Goal: Information Seeking & Learning: Learn about a topic

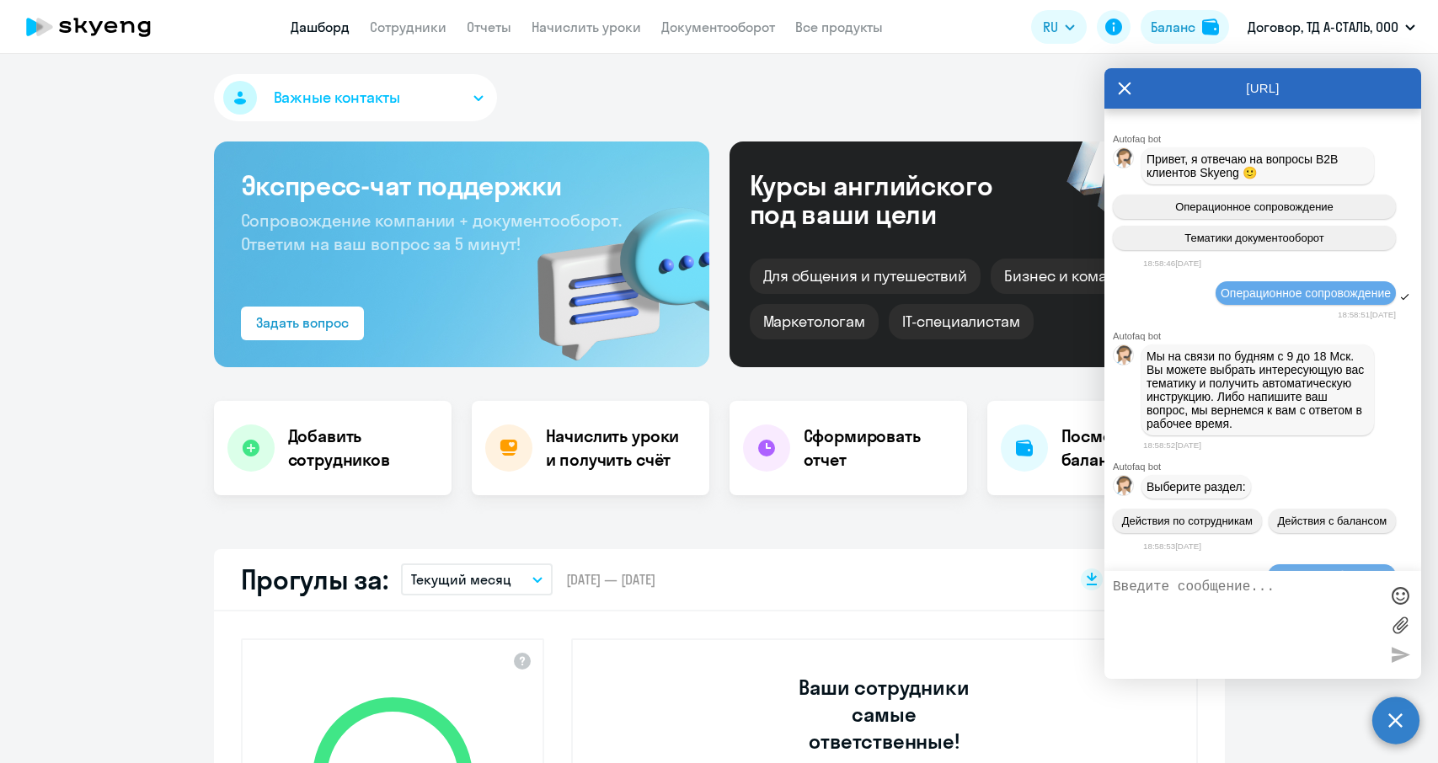
select select "30"
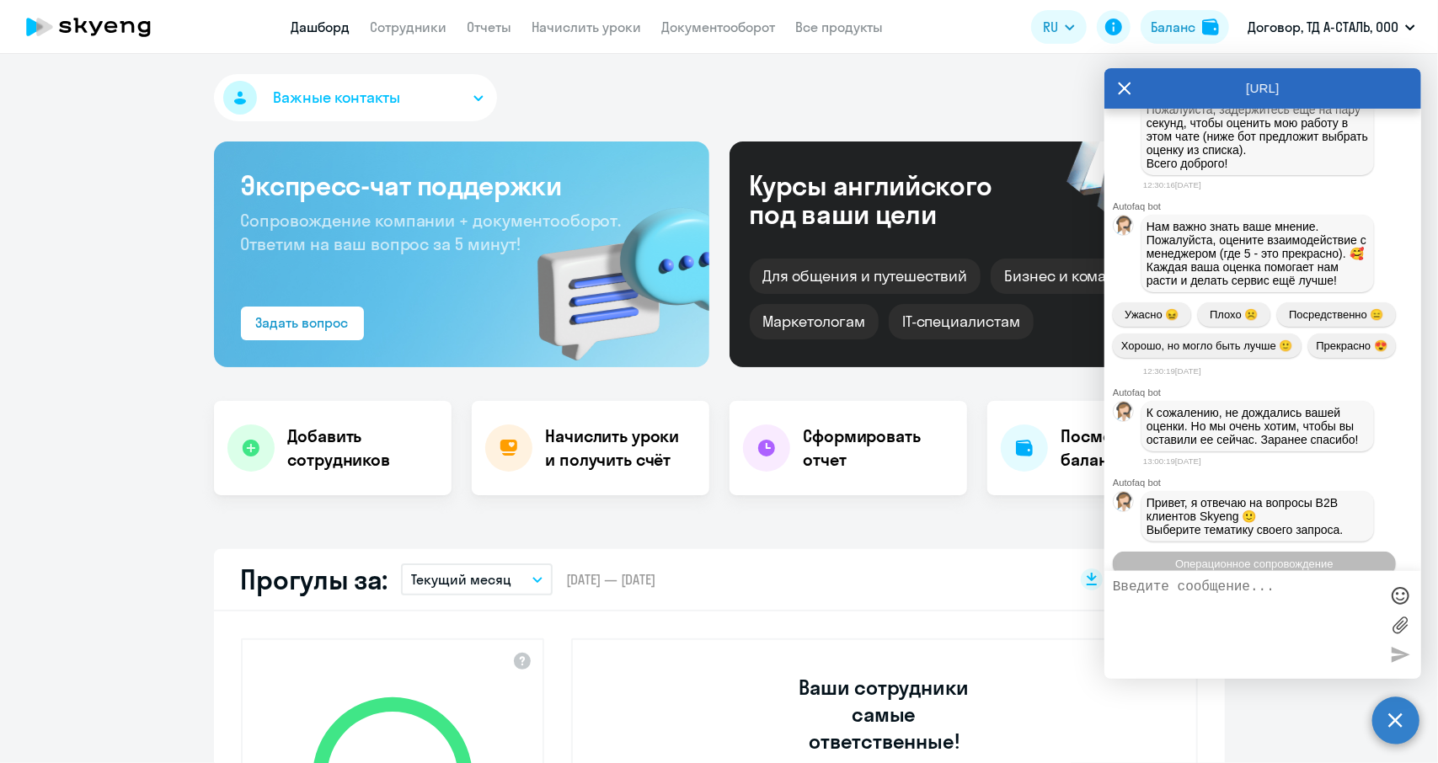
scroll to position [9923, 0]
drag, startPoint x: 1291, startPoint y: 360, endPoint x: 1137, endPoint y: 365, distance: 154.2
copy p "[EMAIL_ADDRESS][DOMAIN_NAME] ."
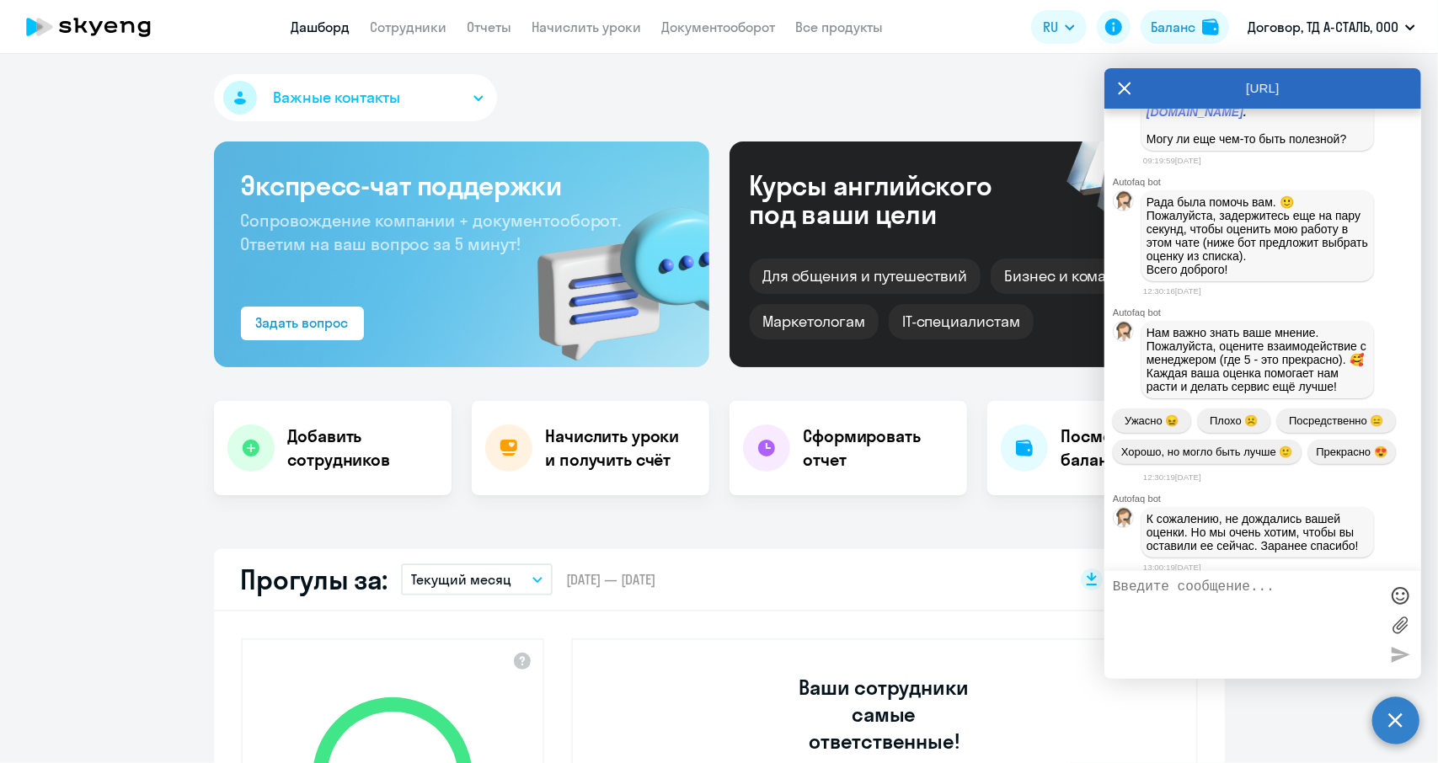
scroll to position [9755, 0]
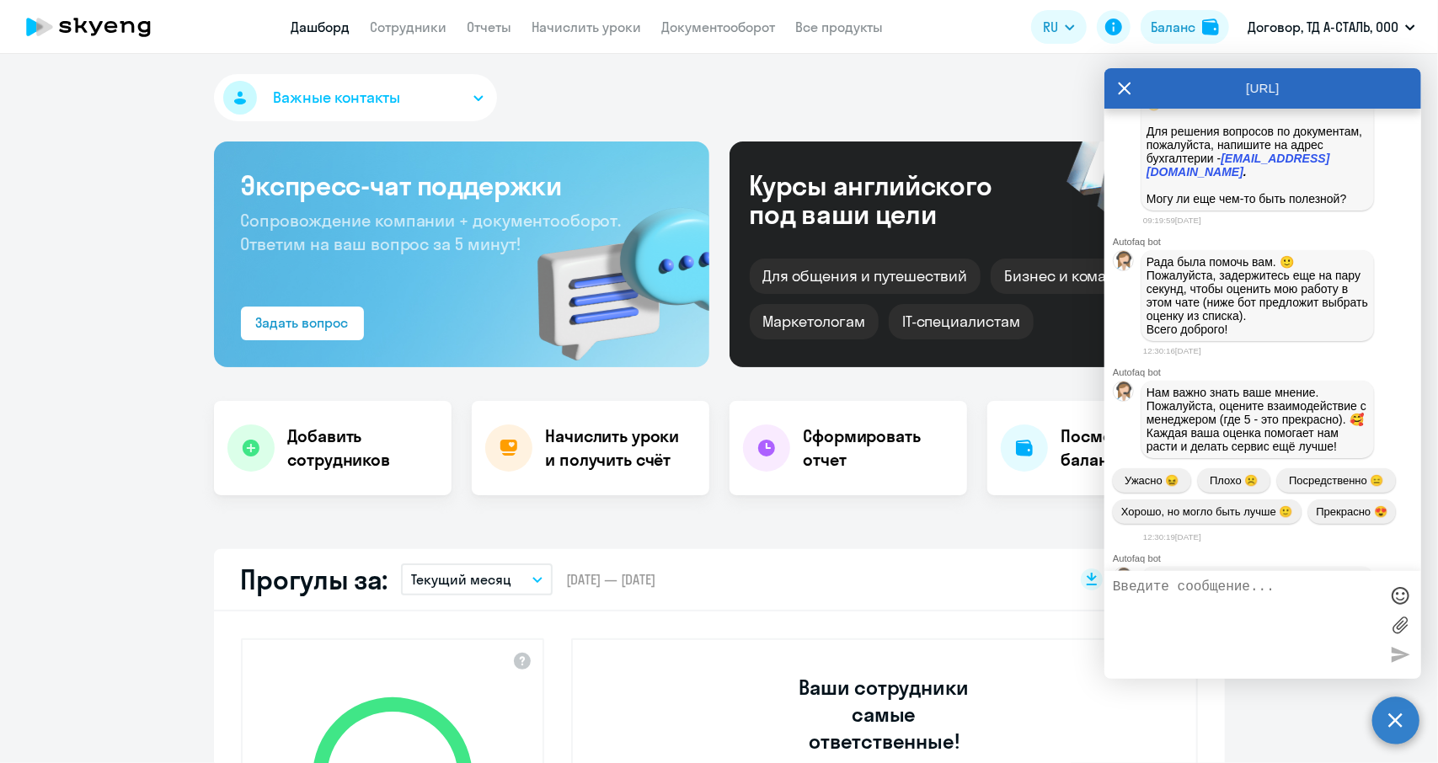
click at [1125, 85] on icon at bounding box center [1124, 88] width 13 height 40
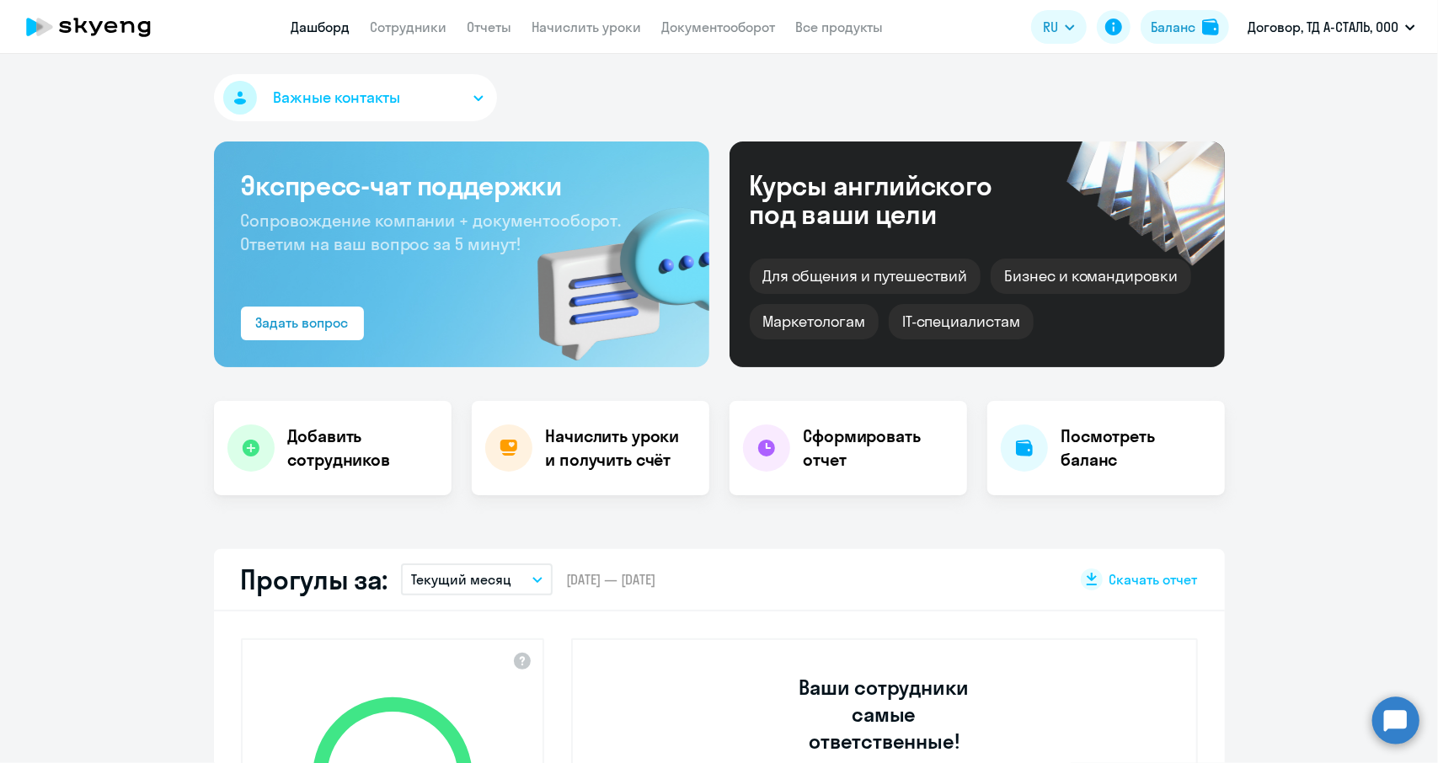
click at [1396, 710] on circle at bounding box center [1395, 720] width 47 height 47
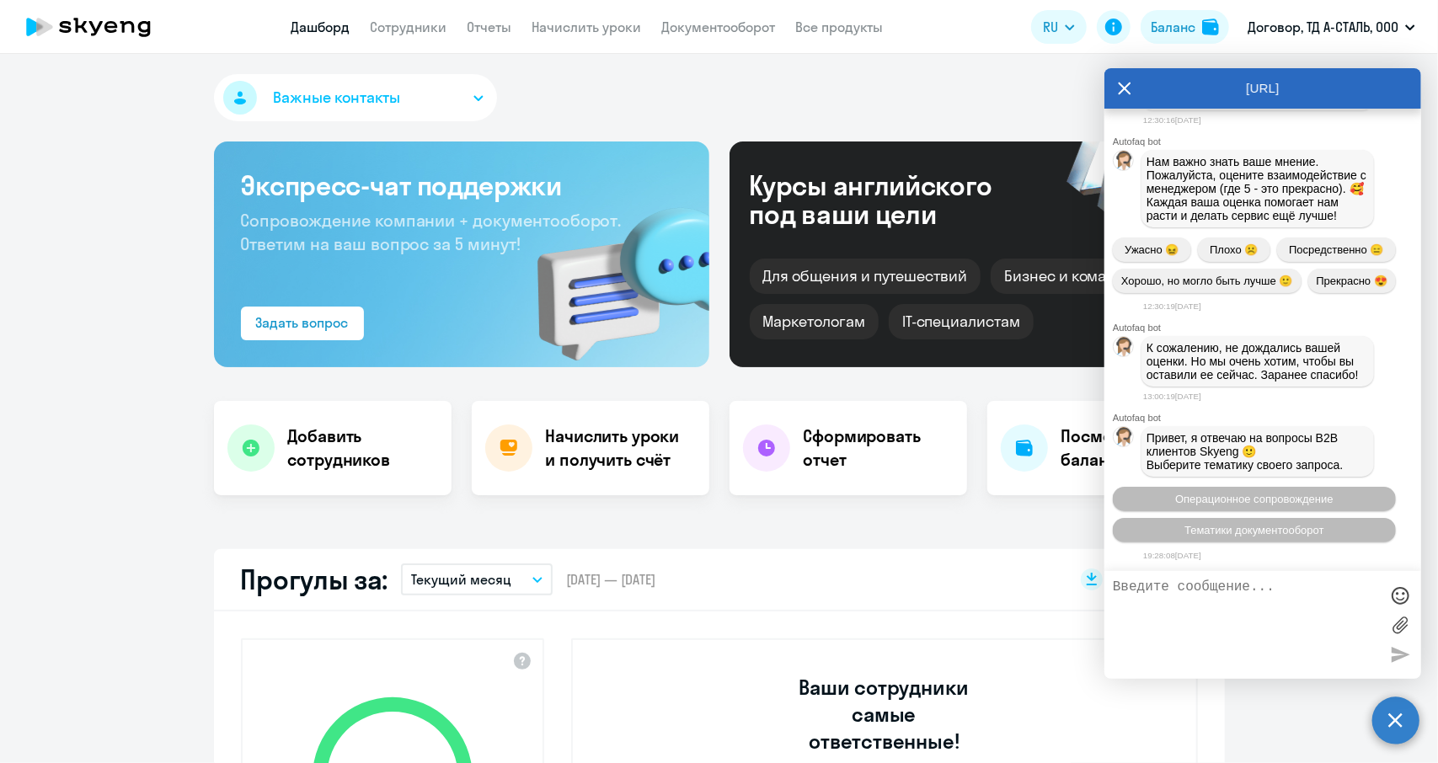
scroll to position [0, 0]
click at [1262, 536] on span "Тематики документооборот" at bounding box center [1254, 529] width 140 height 13
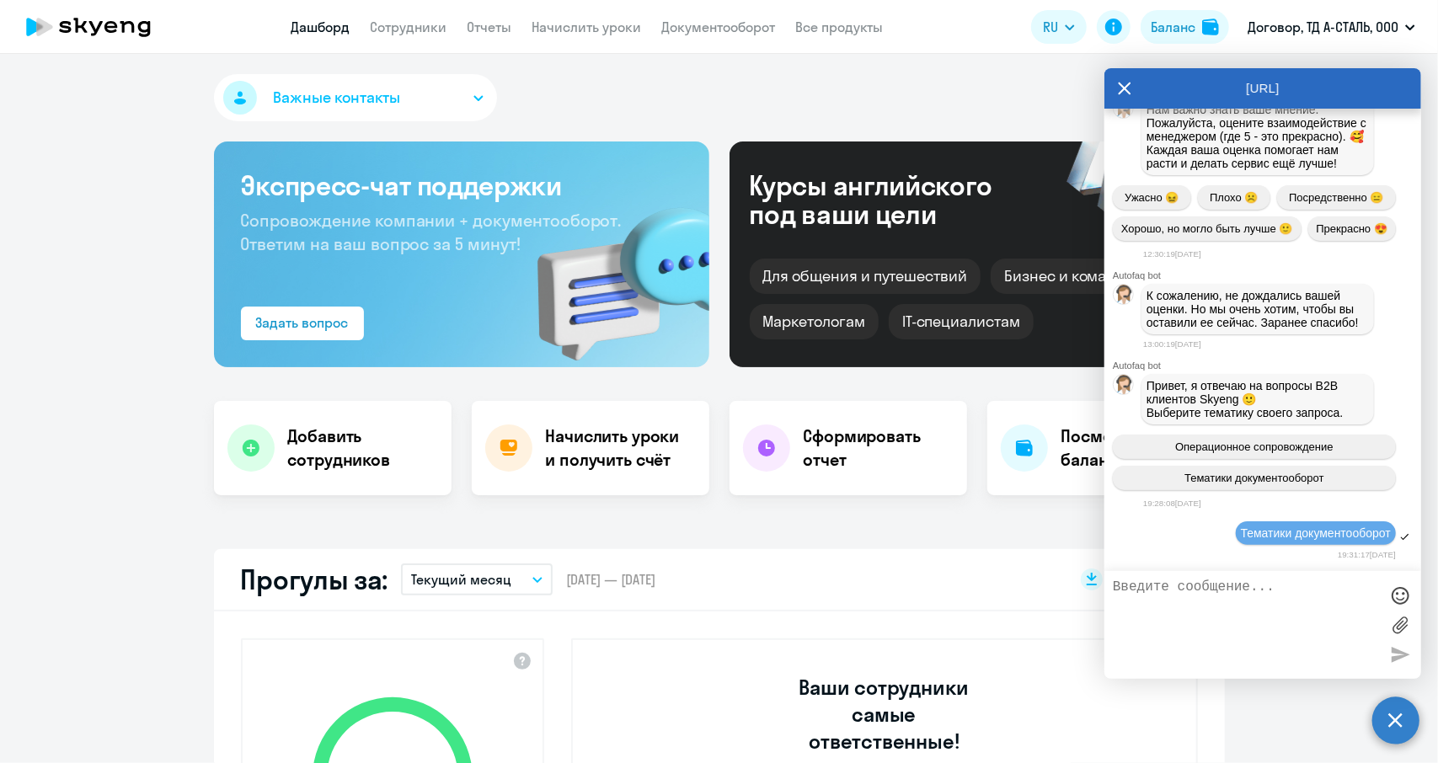
scroll to position [10757, 0]
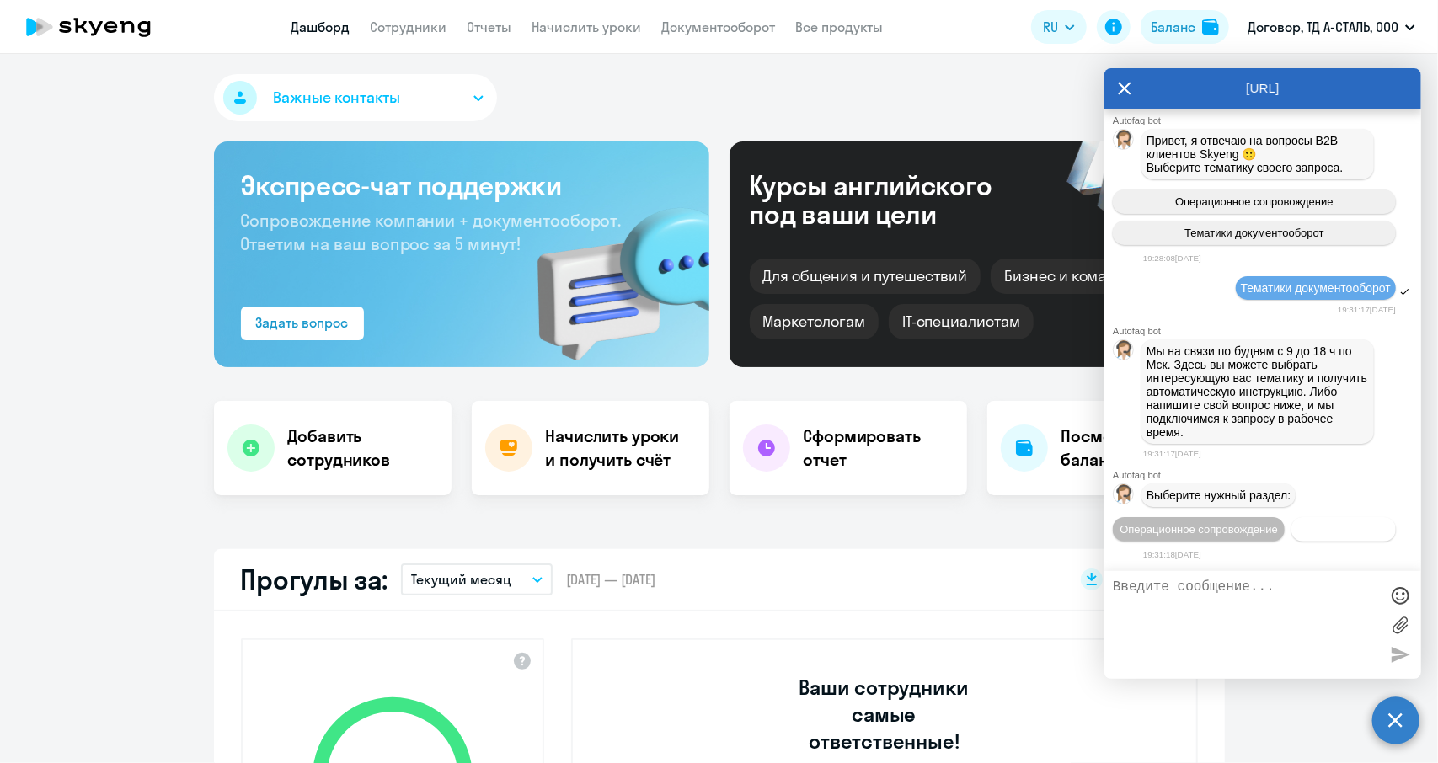
click at [1299, 529] on span "Документооборот" at bounding box center [1344, 529] width 90 height 13
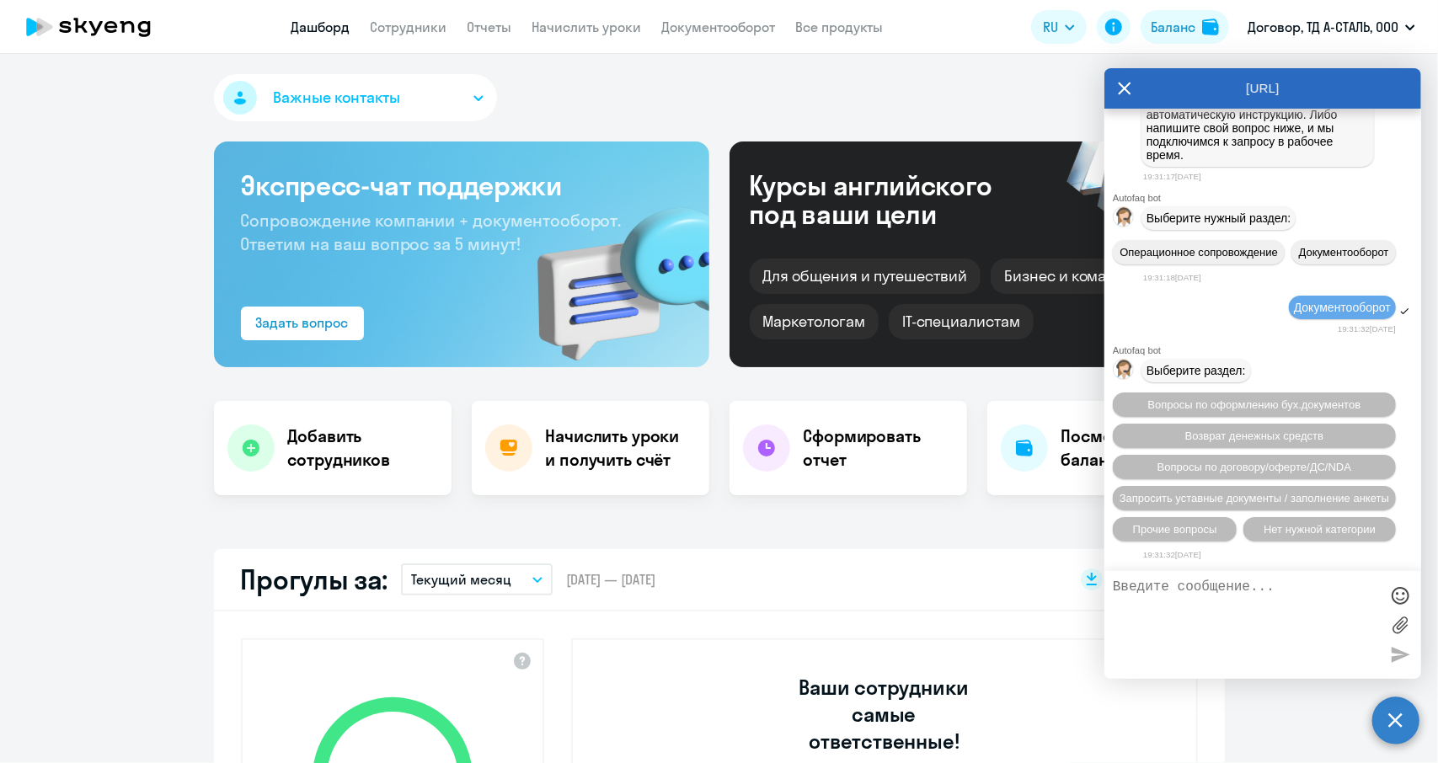
scroll to position [11033, 0]
click at [1206, 402] on span "Вопросы по оформлению бух.документов" at bounding box center [1254, 404] width 213 height 13
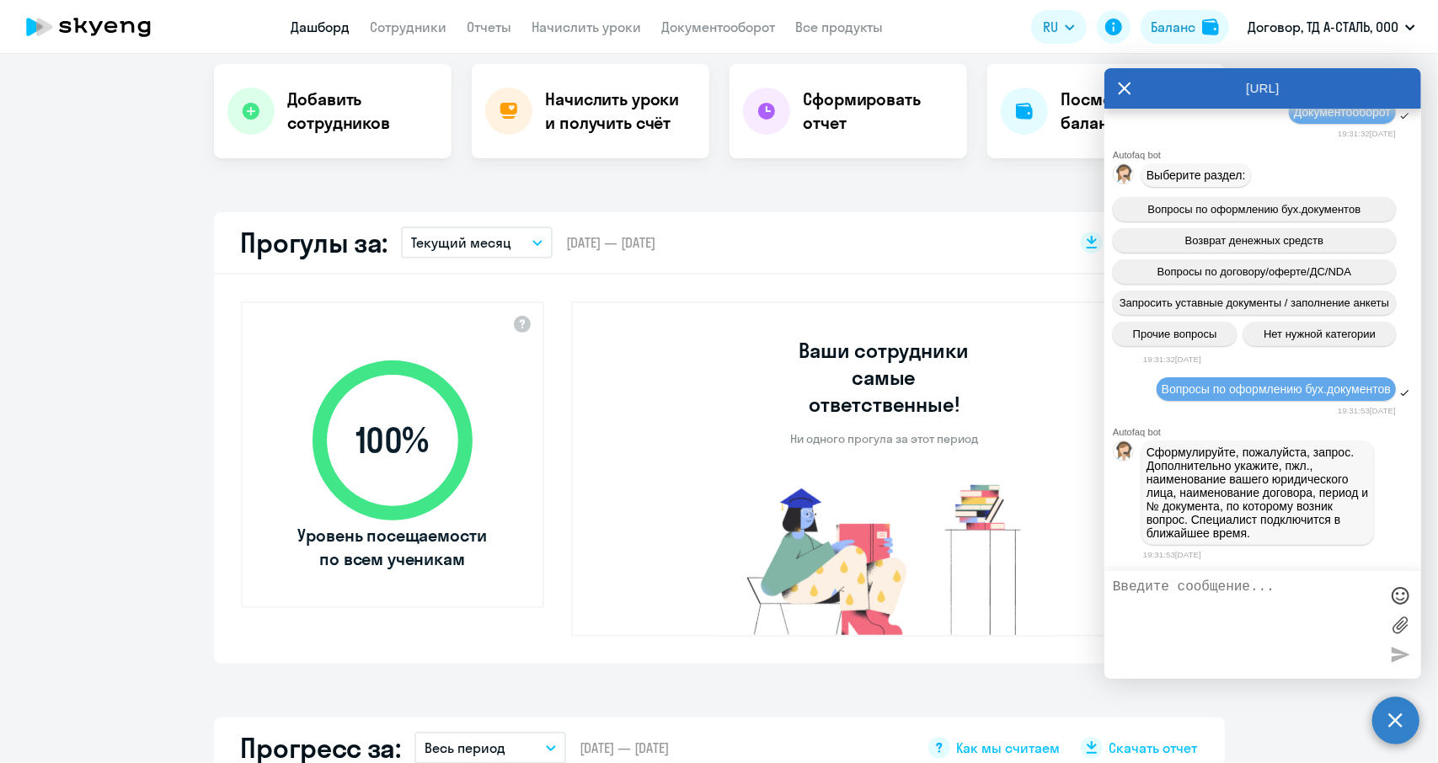
scroll to position [11242, 0]
click at [1132, 443] on div at bounding box center [1125, 452] width 24 height 24
click at [1331, 382] on div "Вопросы по оформлению бух.документов" at bounding box center [1275, 388] width 229 height 13
click at [1240, 271] on div "Вопросы по оформлению бух.документов Возврат денежных средств Вопросы по догово…" at bounding box center [1262, 271] width 317 height 163
click at [1253, 209] on div "Вопросы по оформлению бух.документов Возврат денежных средств Вопросы по догово…" at bounding box center [1262, 271] width 317 height 163
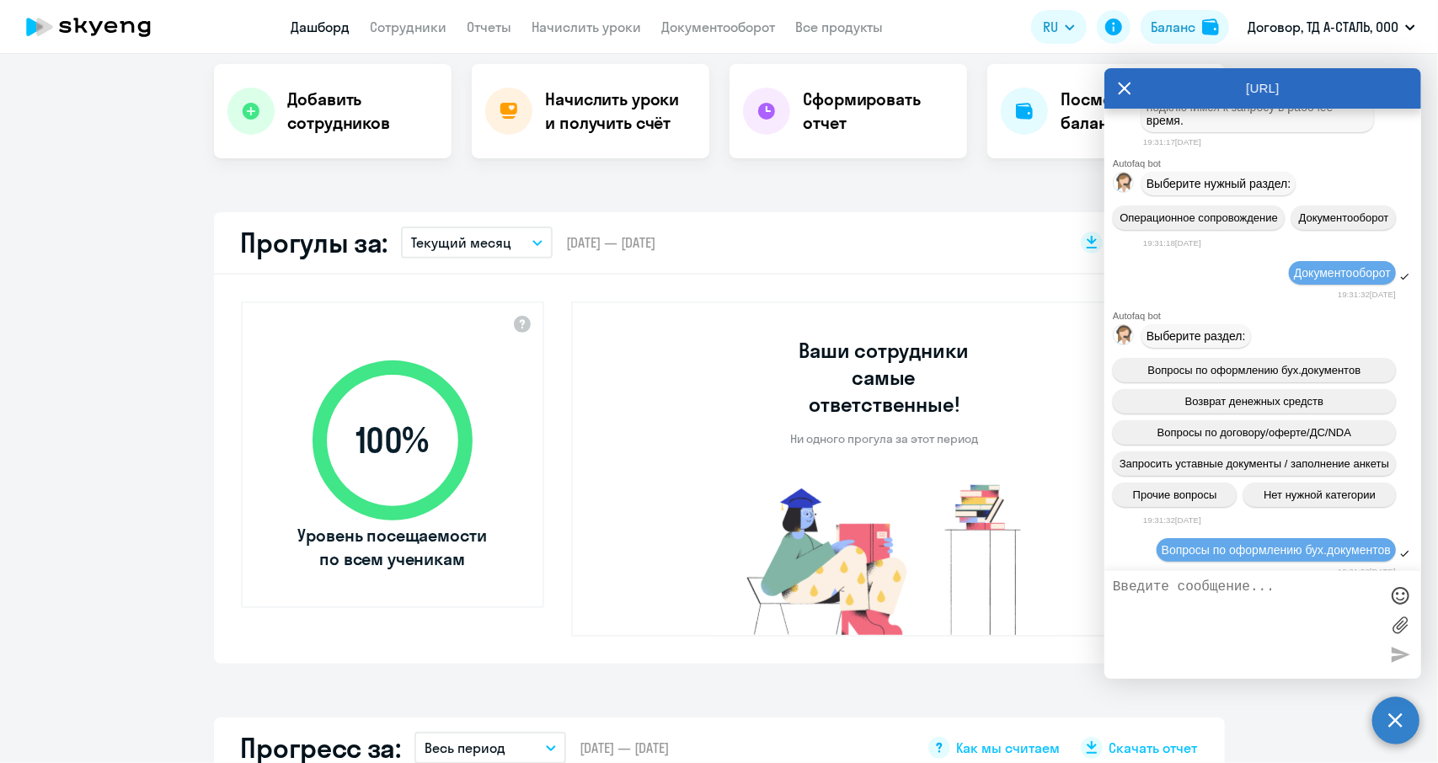
scroll to position [10568, 0]
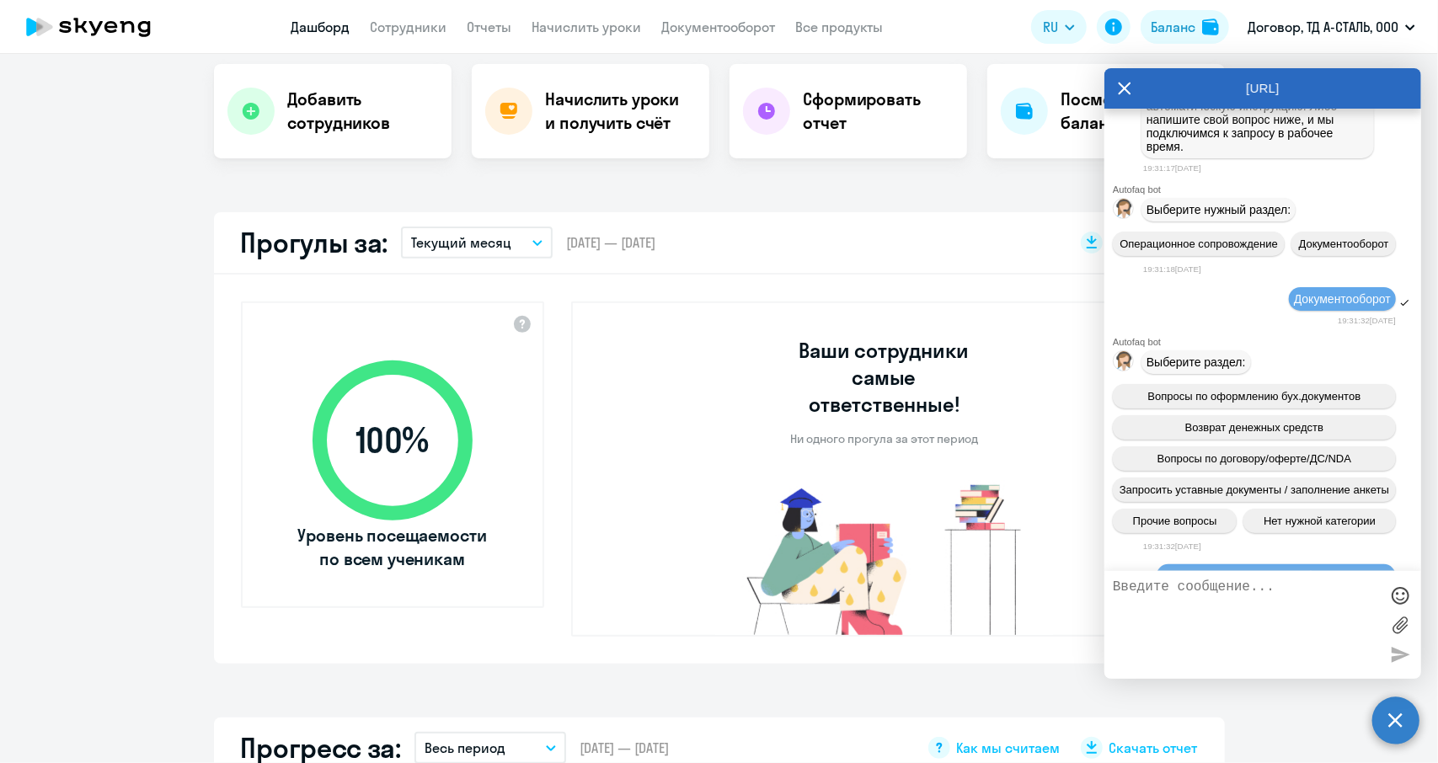
click at [1119, 83] on icon at bounding box center [1124, 89] width 13 height 13
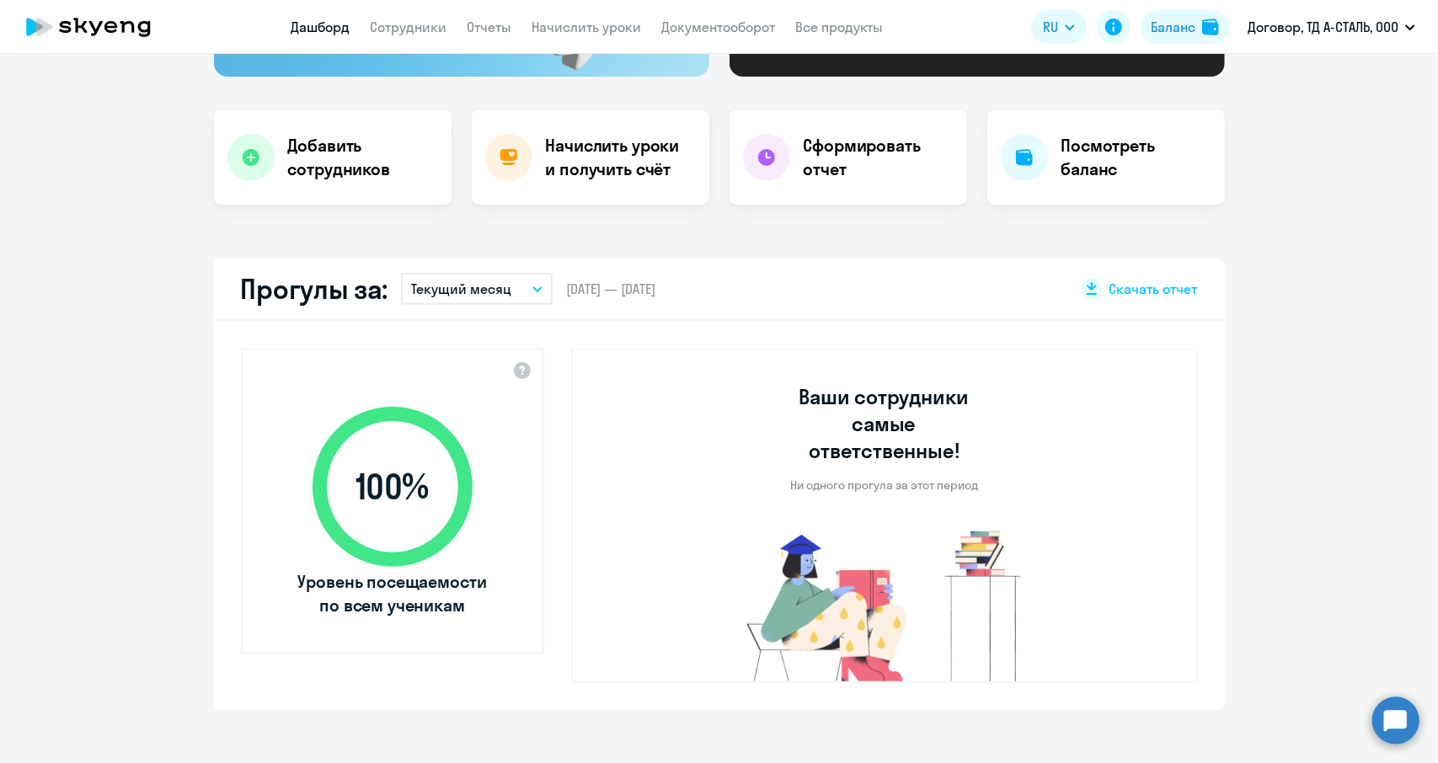
scroll to position [0, 0]
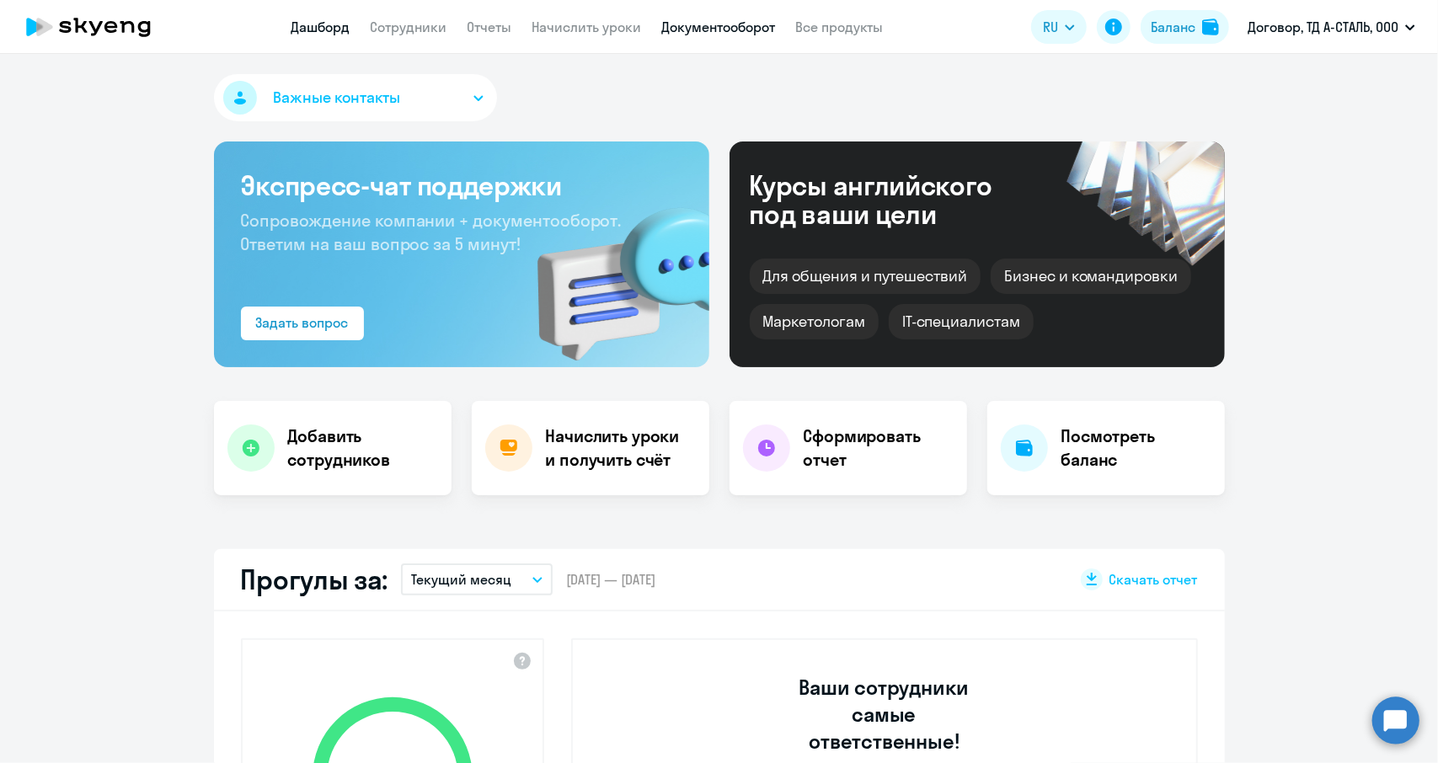
click at [719, 19] on link "Документооборот" at bounding box center [718, 27] width 114 height 17
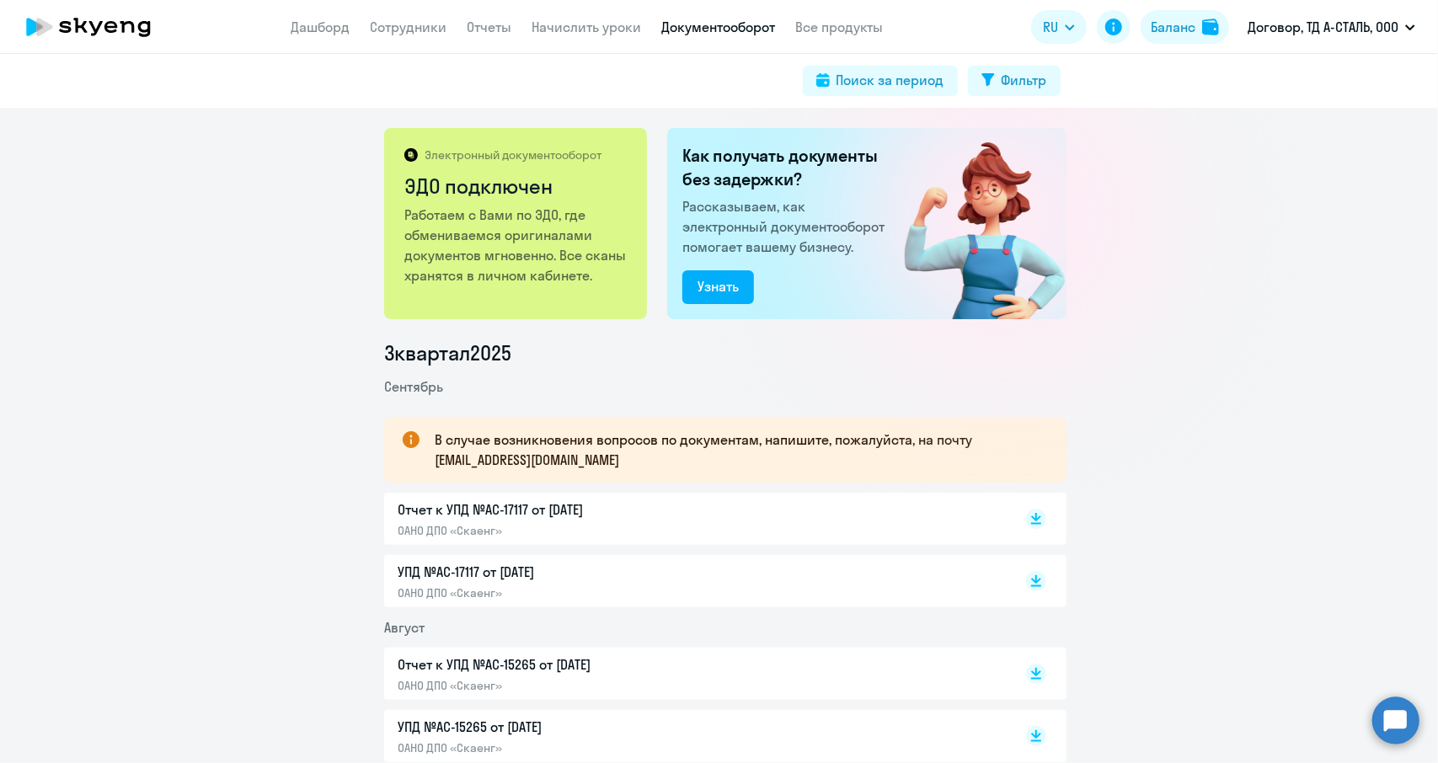
click at [515, 264] on p "Работаем с Вами по ЭДО, где обмениваемся оригиналами документов мгновенно. Все …" at bounding box center [516, 245] width 225 height 81
click at [441, 158] on p "Электронный документооборот" at bounding box center [512, 154] width 177 height 15
